Goal: Task Accomplishment & Management: Complete application form

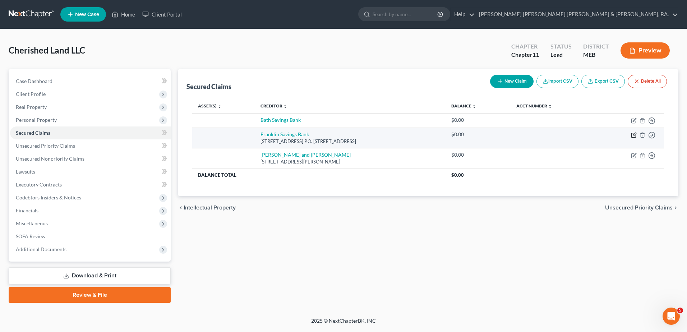
click at [636, 134] on icon "button" at bounding box center [634, 135] width 6 height 6
select select "20"
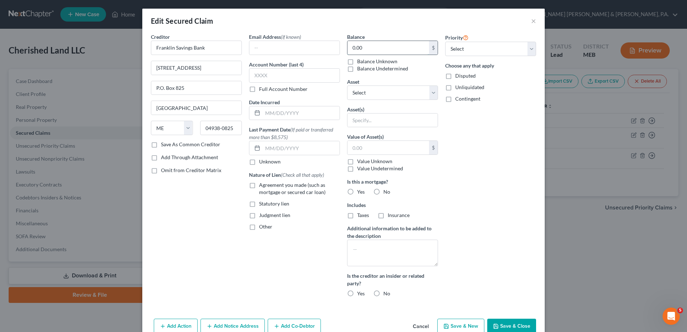
click at [380, 52] on input "0.00" at bounding box center [389, 48] width 82 height 14
click at [364, 252] on textarea at bounding box center [392, 253] width 91 height 27
type textarea "As of [DATE]"
click at [393, 50] on input "0.00" at bounding box center [389, 48] width 82 height 14
type input "825,210.87"
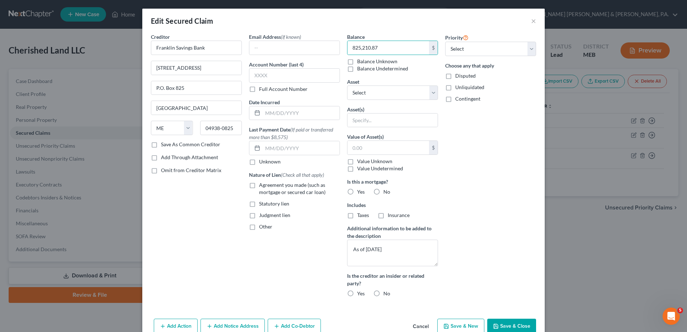
click at [488, 170] on div "Priority Select 1st 2nd 3rd 4th 5th 6th 7th 8th 9th 10th 11th 12th 13th 14th 15…" at bounding box center [491, 168] width 98 height 270
click at [515, 325] on button "Save & Close" at bounding box center [511, 326] width 49 height 15
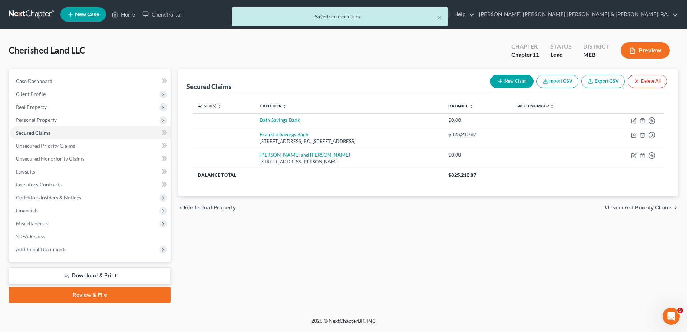
click at [393, 230] on div "Secured Claims New Claim Import CSV Export CSV Delete All Asset(s) expand_more …" at bounding box center [428, 186] width 508 height 234
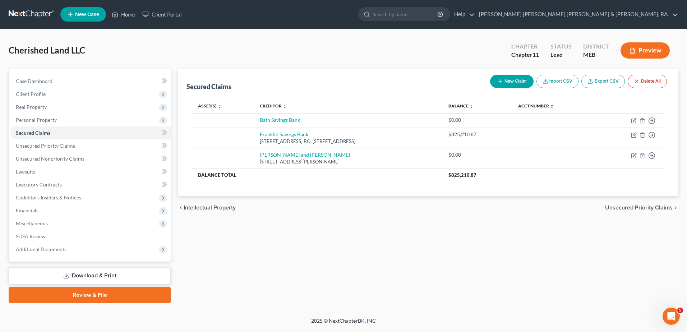
click at [293, 304] on div "Petition Navigation Case Dashboard Payments Invoices Payments Payments Credit R…" at bounding box center [344, 189] width 670 height 240
click at [70, 157] on span "Unsecured Nonpriority Claims" at bounding box center [50, 159] width 69 height 6
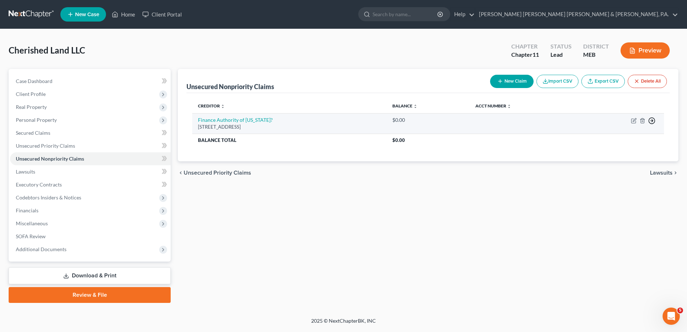
click at [651, 119] on icon "button" at bounding box center [651, 120] width 7 height 7
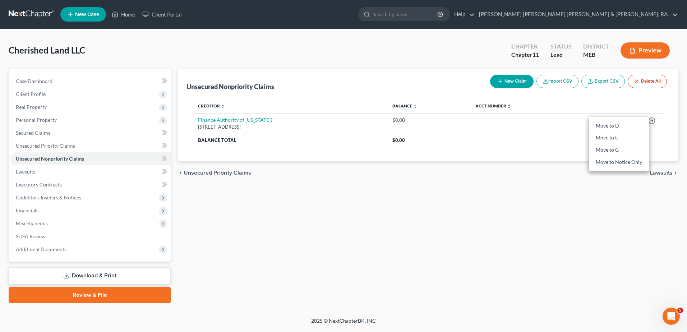
drag, startPoint x: 392, startPoint y: 242, endPoint x: 309, endPoint y: 205, distance: 90.3
click at [392, 241] on div "Unsecured Nonpriority Claims New Claim Import CSV Export CSV Delete All Credito…" at bounding box center [428, 186] width 508 height 234
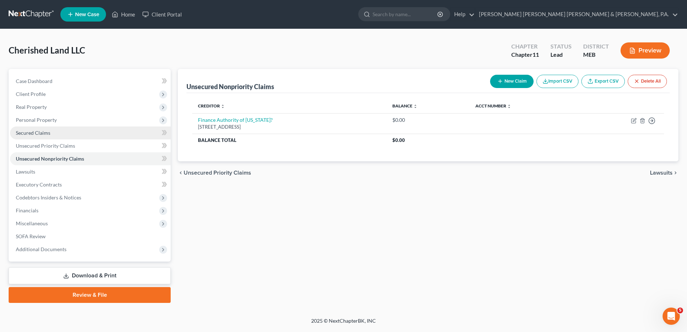
click at [61, 132] on link "Secured Claims" at bounding box center [90, 133] width 161 height 13
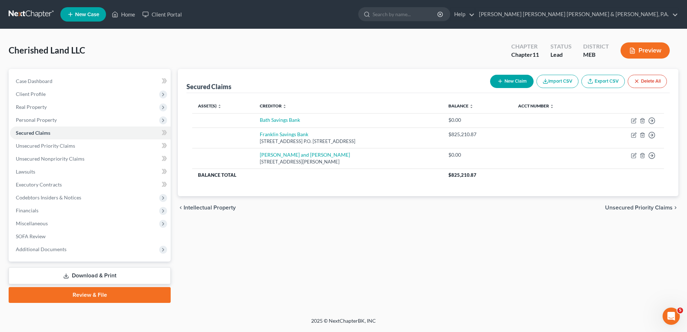
click at [633, 47] on button "Preview" at bounding box center [645, 50] width 49 height 16
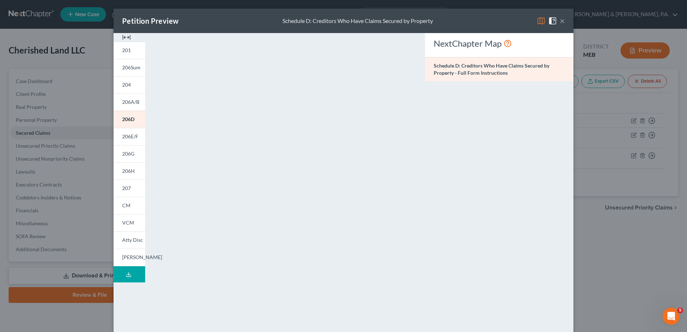
click at [561, 19] on button "×" at bounding box center [562, 21] width 5 height 9
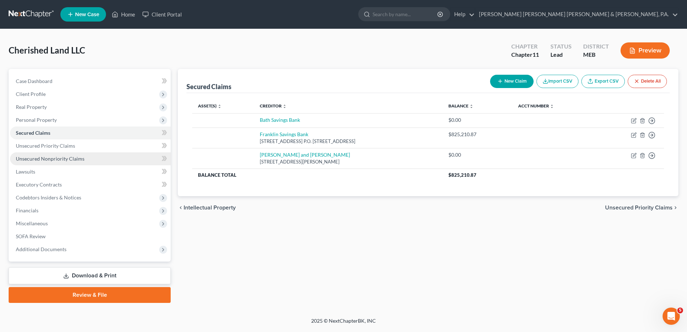
click at [72, 159] on span "Unsecured Nonpriority Claims" at bounding box center [50, 159] width 69 height 6
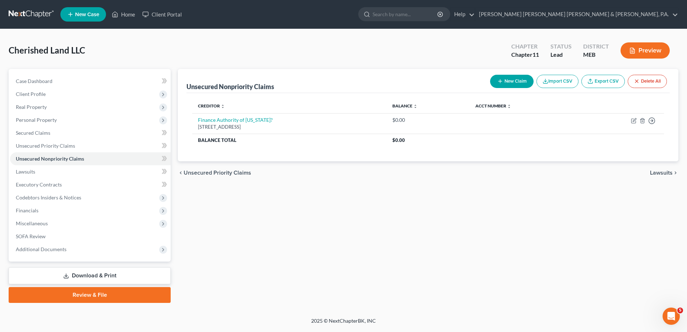
click at [399, 178] on div "chevron_left Unsecured Priority Claims Lawsuits chevron_right" at bounding box center [428, 172] width 501 height 23
click at [64, 157] on span "Unsecured Nonpriority Claims" at bounding box center [50, 159] width 68 height 6
click at [129, 15] on link "Home" at bounding box center [123, 14] width 31 height 13
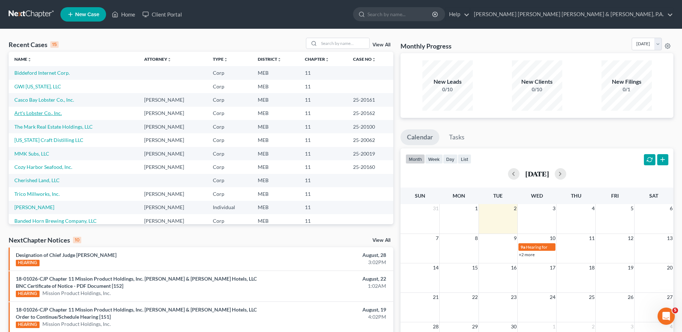
click at [55, 110] on link "Art's Lobster Co., Inc." at bounding box center [37, 113] width 47 height 6
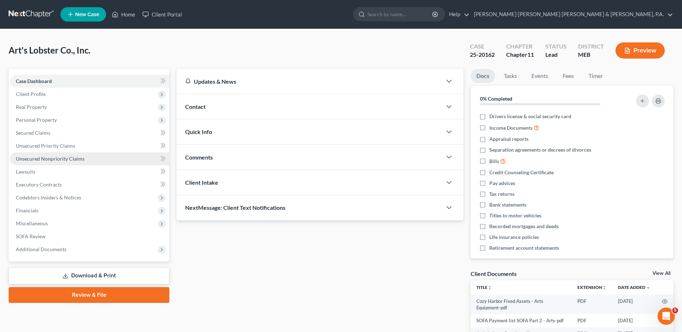
click at [47, 153] on link "Unsecured Nonpriority Claims" at bounding box center [89, 158] width 159 height 13
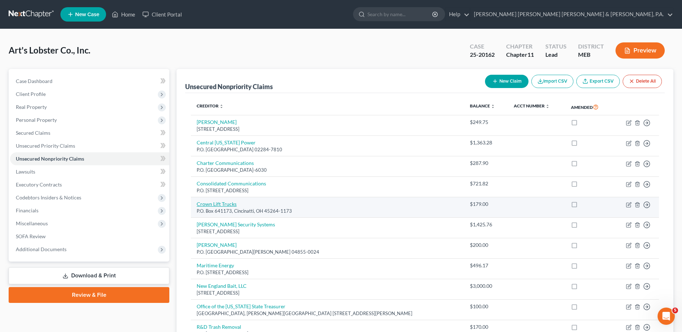
click at [220, 205] on link "Crown Lift Trucks" at bounding box center [217, 204] width 40 height 6
select select "36"
select select "14"
